Goal: Contribute content

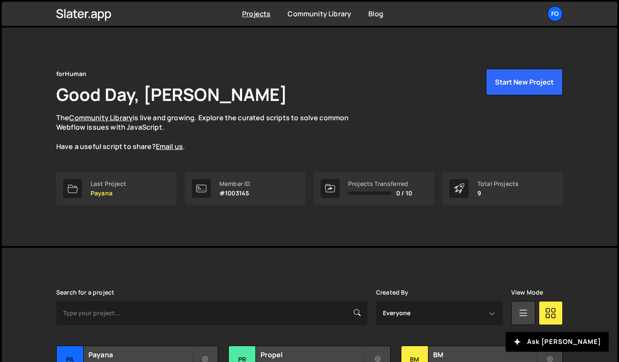
click at [271, 117] on p "The Community Library is live and growing. Explore the curated scripts to solve…" at bounding box center [210, 132] width 309 height 39
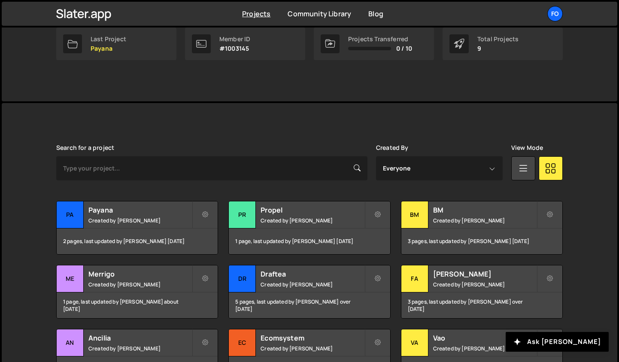
scroll to position [189, 0]
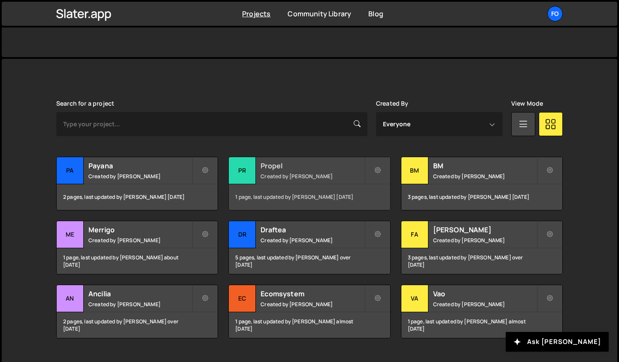
click at [287, 168] on h2 "Propel" at bounding box center [312, 165] width 103 height 9
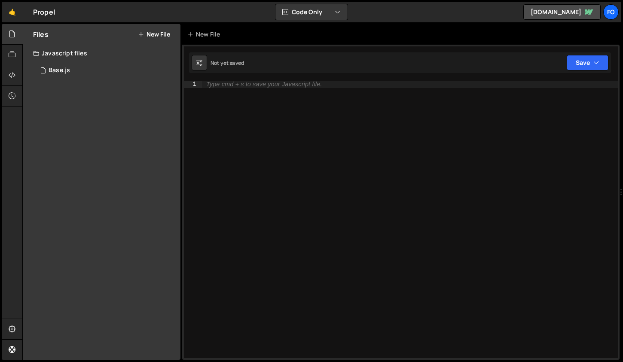
click at [243, 81] on div "Type cmd + s to save your Javascript file." at bounding box center [263, 84] width 115 height 6
click at [76, 70] on div "1 Base.js 0" at bounding box center [106, 70] width 147 height 17
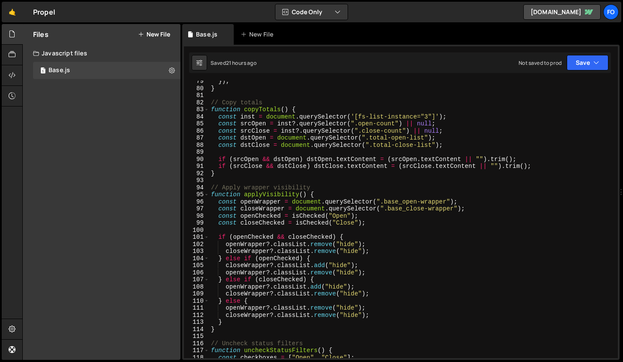
scroll to position [556, 0]
click at [582, 68] on button "Save" at bounding box center [587, 62] width 42 height 15
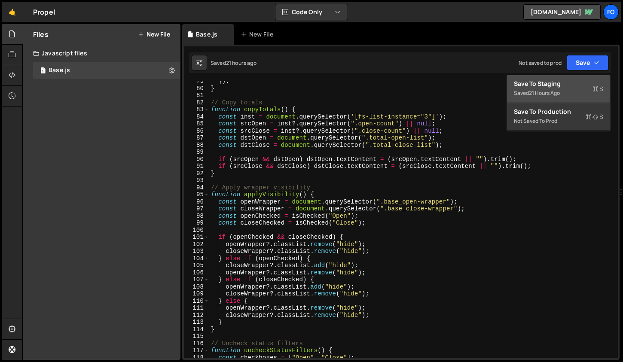
click at [561, 83] on div "Save to Staging S" at bounding box center [557, 83] width 89 height 9
